Goal: Transaction & Acquisition: Book appointment/travel/reservation

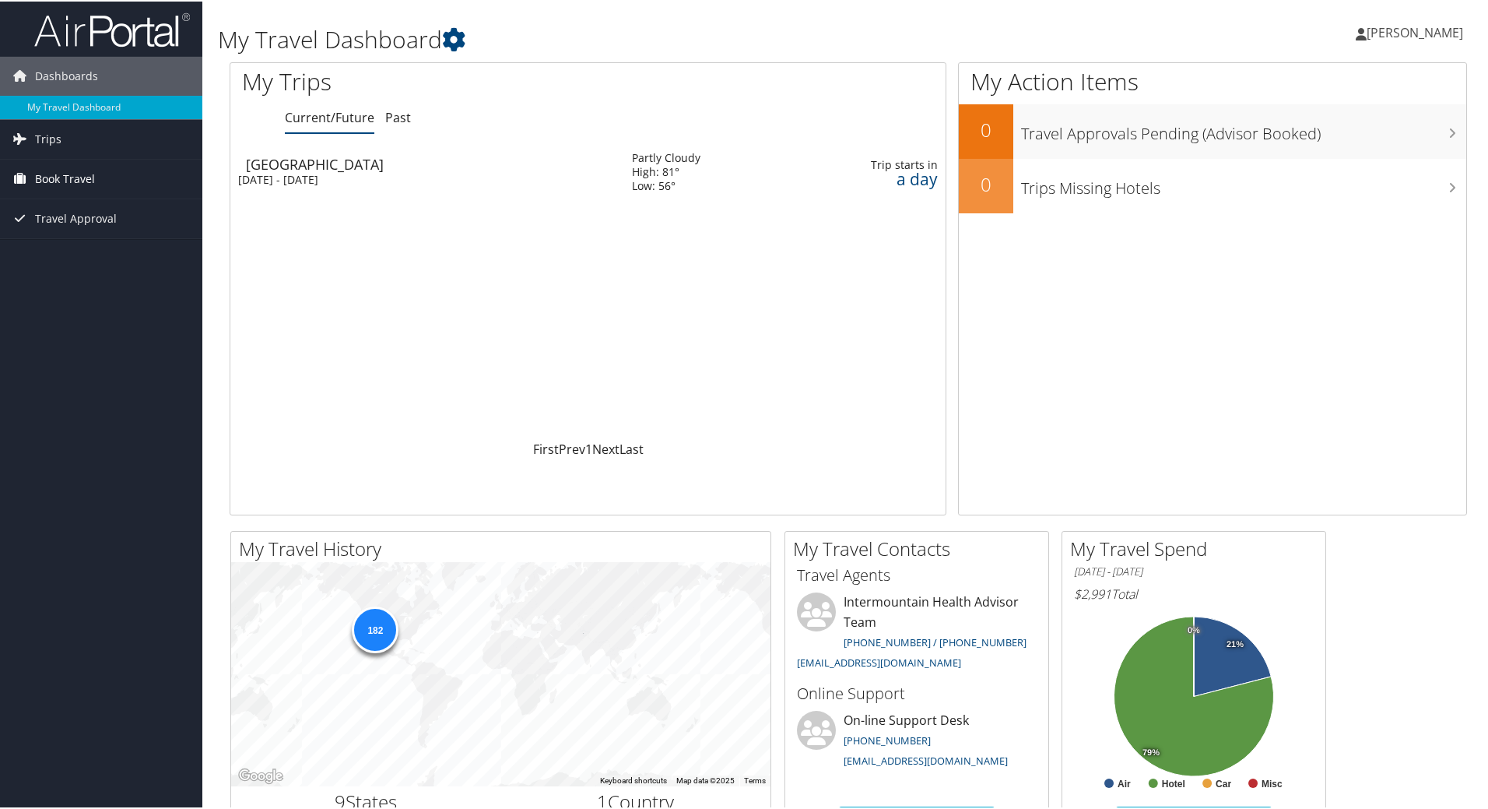
click at [76, 175] on span "Book Travel" at bounding box center [65, 177] width 60 height 39
click at [110, 255] on link "Book/Manage Online Trips" at bounding box center [101, 255] width 202 height 23
